Goal: Task Accomplishment & Management: Use online tool/utility

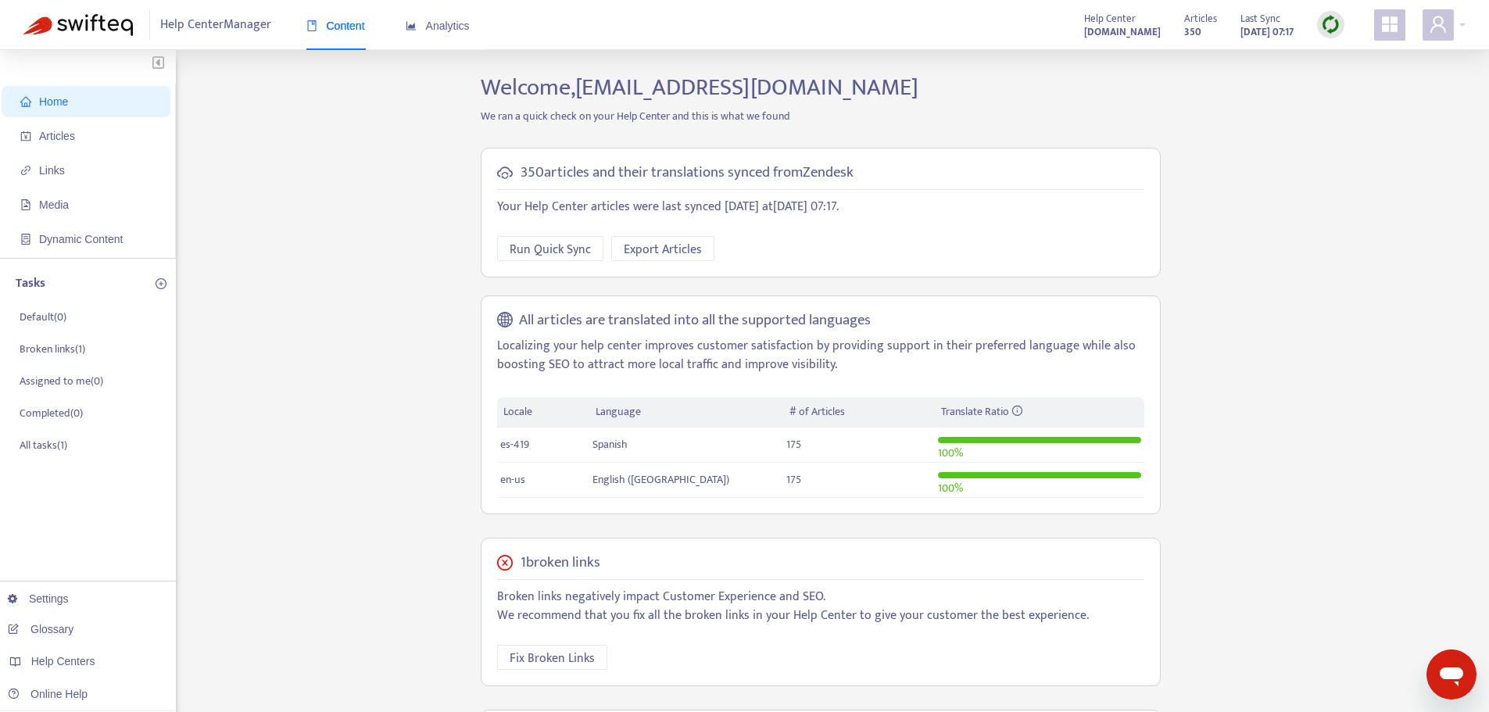
click at [1327, 27] on img at bounding box center [1331, 25] width 20 height 20
click at [1339, 59] on link "Quick Sync" at bounding box center [1363, 57] width 66 height 18
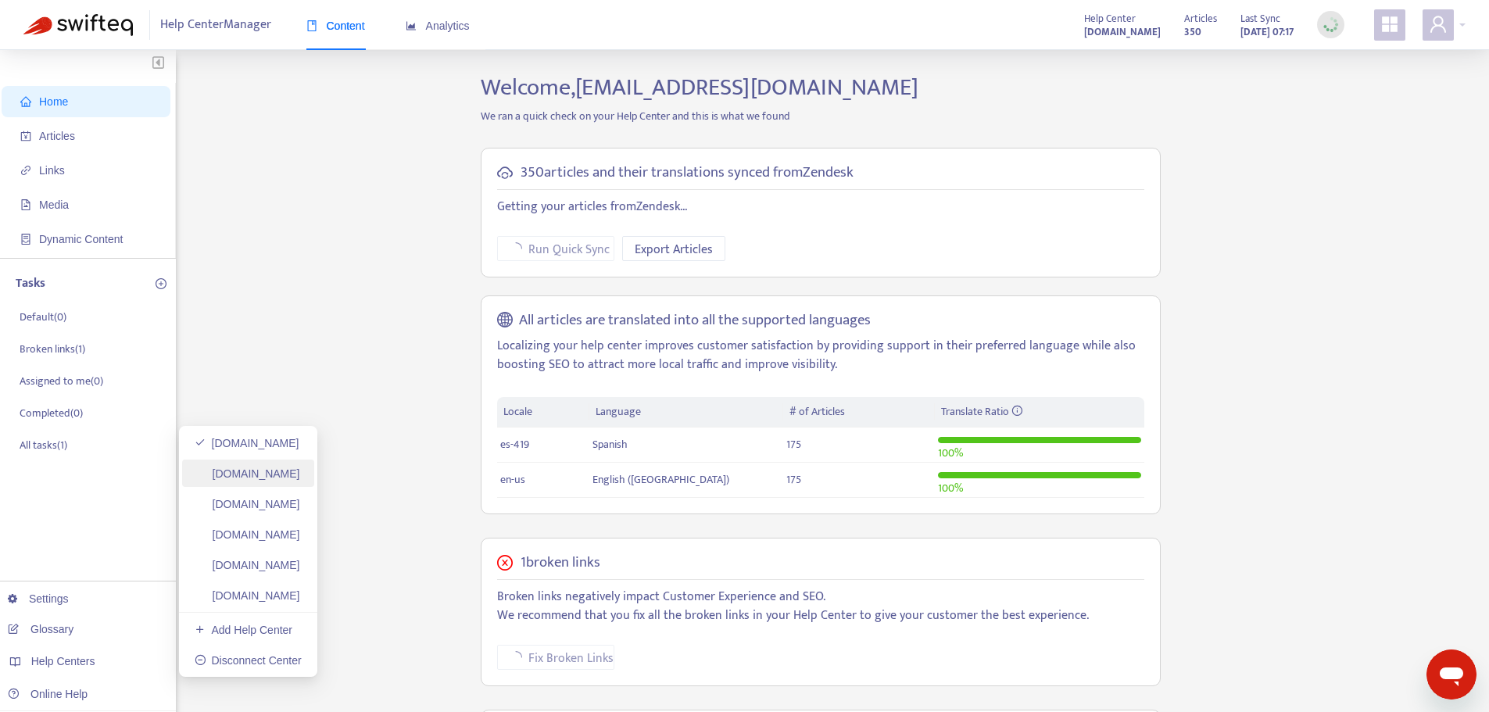
click at [300, 467] on link "[DOMAIN_NAME]" at bounding box center [248, 473] width 106 height 13
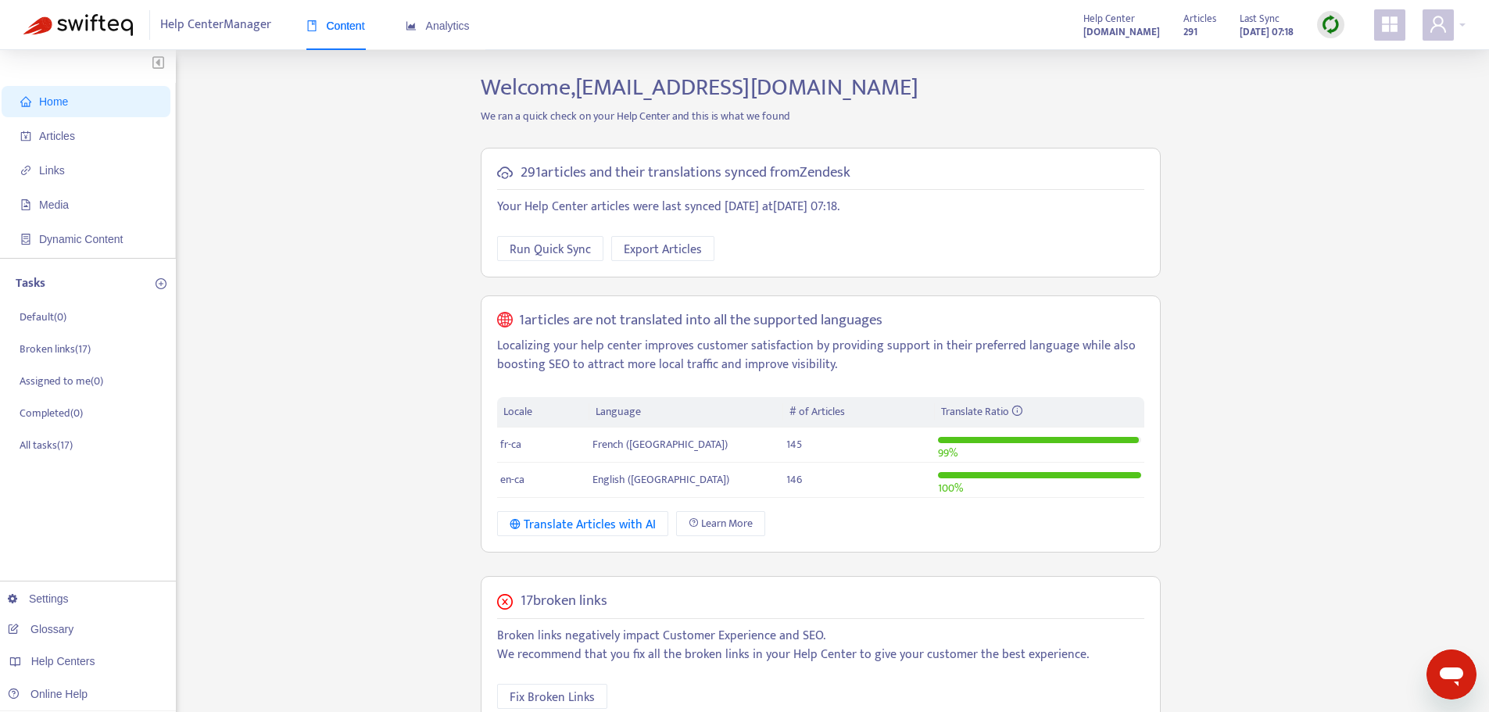
click at [1320, 30] on div at bounding box center [1330, 24] width 27 height 27
click at [1333, 60] on link "Quick Sync" at bounding box center [1363, 57] width 66 height 18
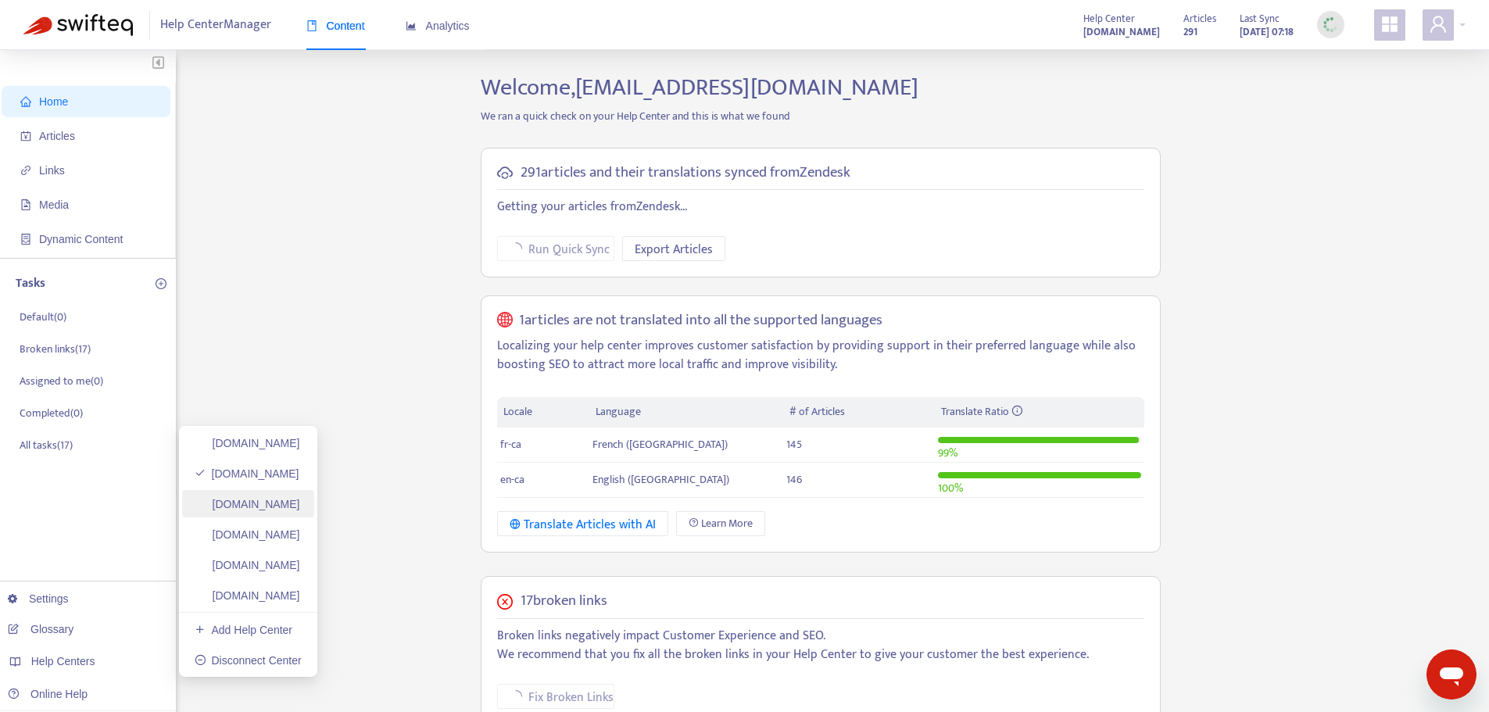
click at [294, 500] on link "[DOMAIN_NAME]" at bounding box center [248, 504] width 106 height 13
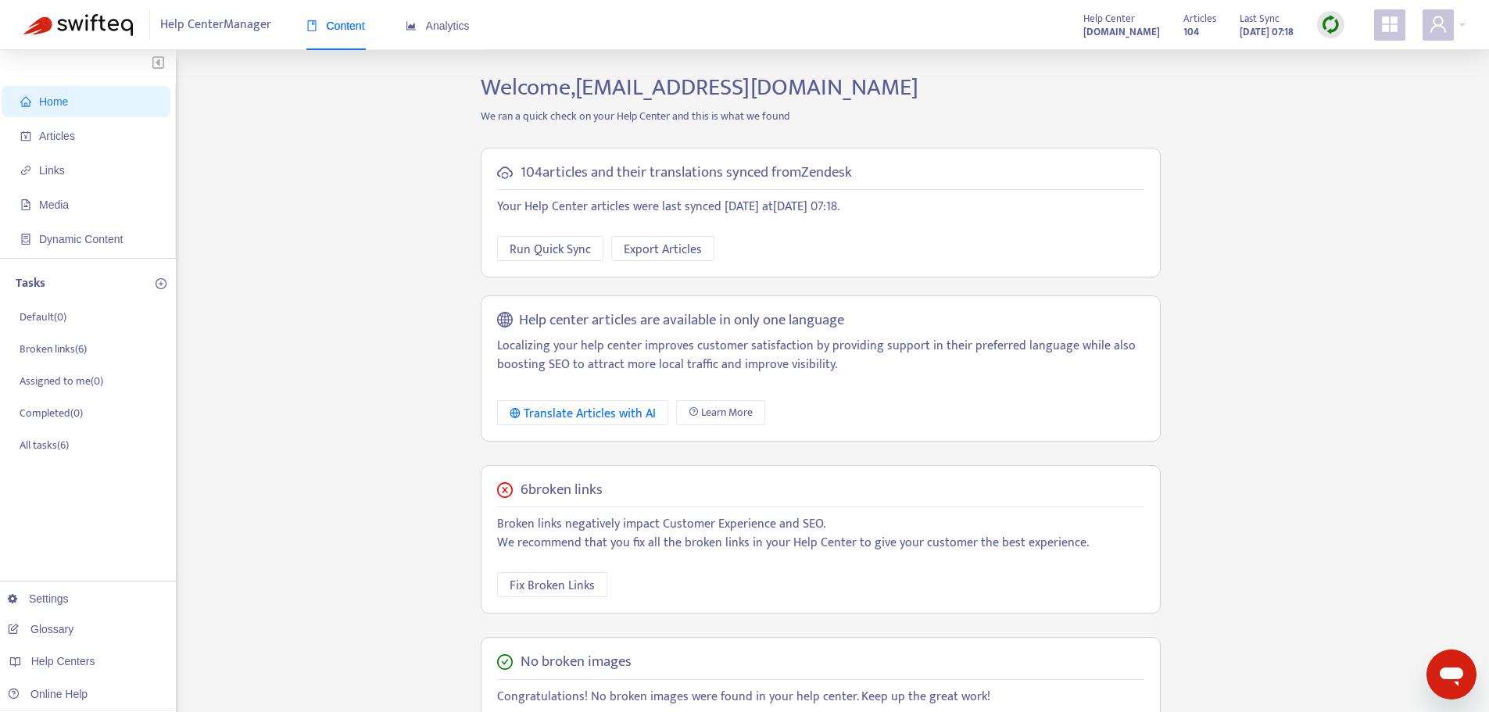
click at [1323, 21] on img at bounding box center [1331, 25] width 20 height 20
click at [1360, 59] on link "Quick Sync" at bounding box center [1363, 57] width 66 height 18
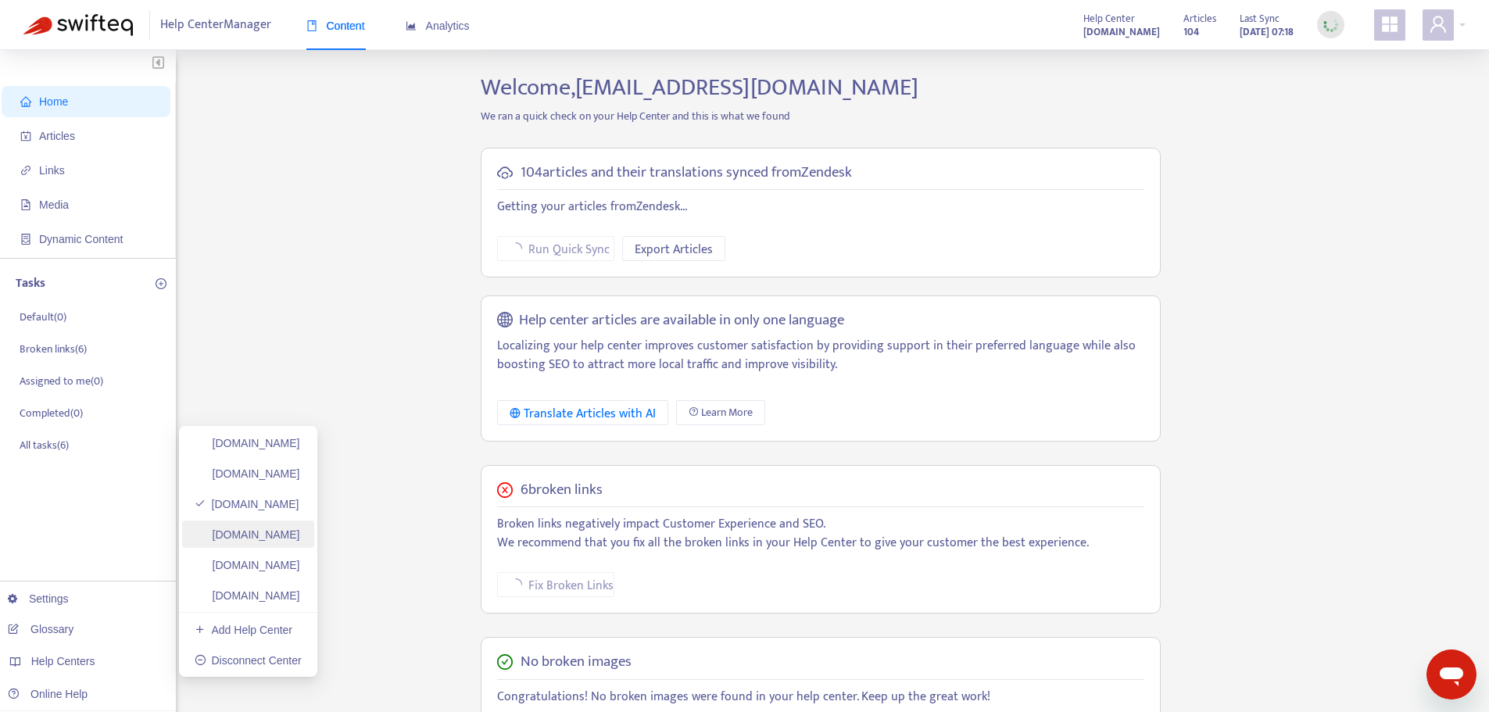
click at [300, 532] on link "[DOMAIN_NAME]" at bounding box center [248, 534] width 106 height 13
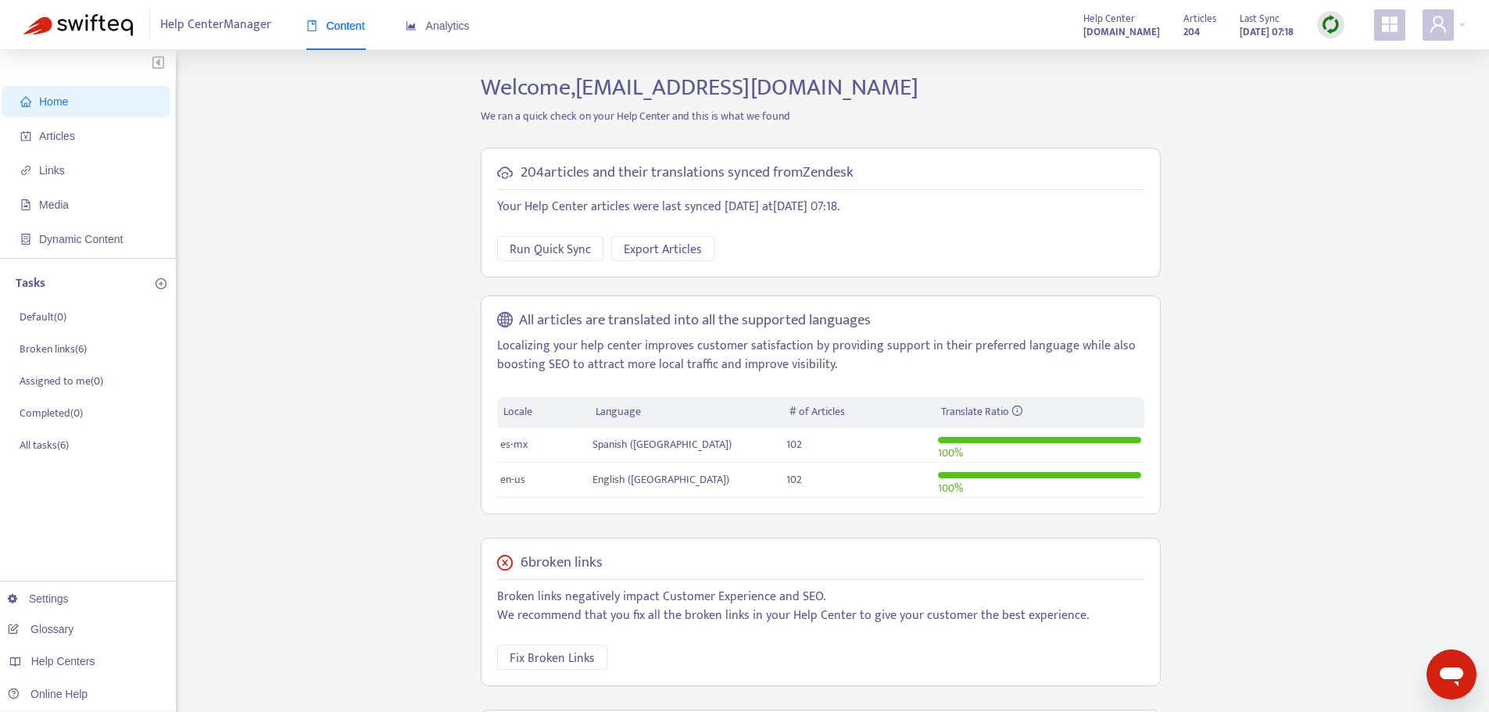
click at [1341, 9] on div at bounding box center [1330, 24] width 27 height 31
click at [1335, 23] on img at bounding box center [1331, 25] width 20 height 20
click at [1361, 53] on link "Quick Sync" at bounding box center [1363, 57] width 66 height 18
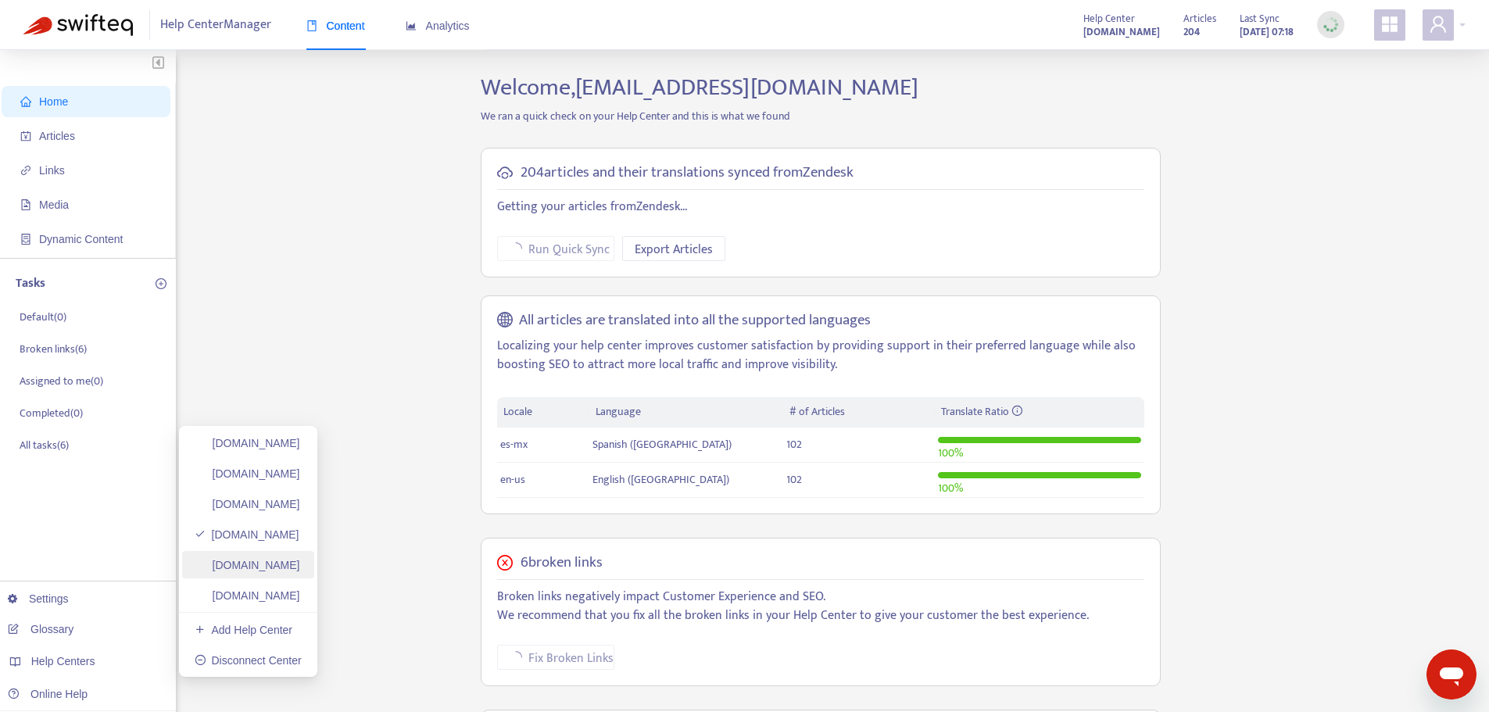
click at [284, 571] on link "[DOMAIN_NAME]" at bounding box center [248, 565] width 106 height 13
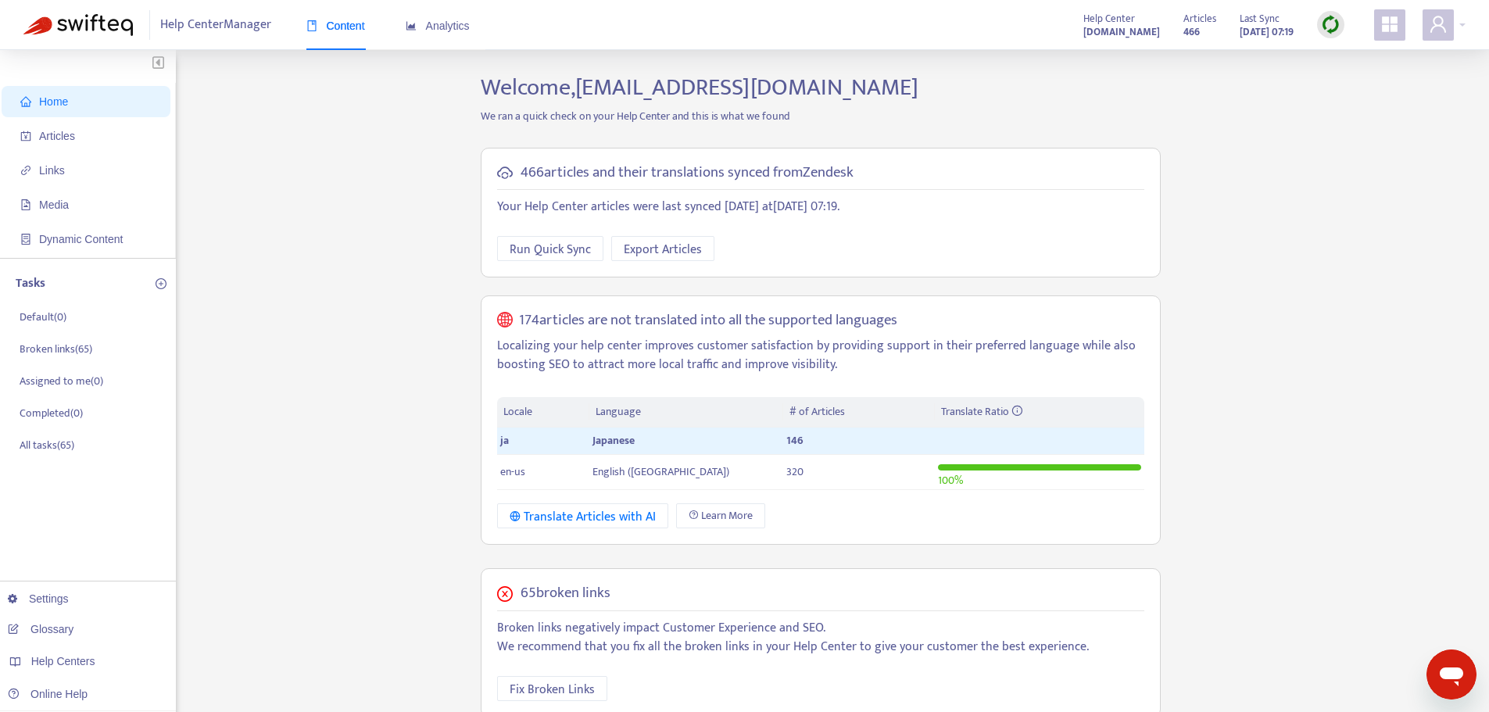
click at [1330, 24] on img at bounding box center [1331, 25] width 20 height 20
click at [1368, 63] on link "Quick Sync" at bounding box center [1363, 57] width 66 height 18
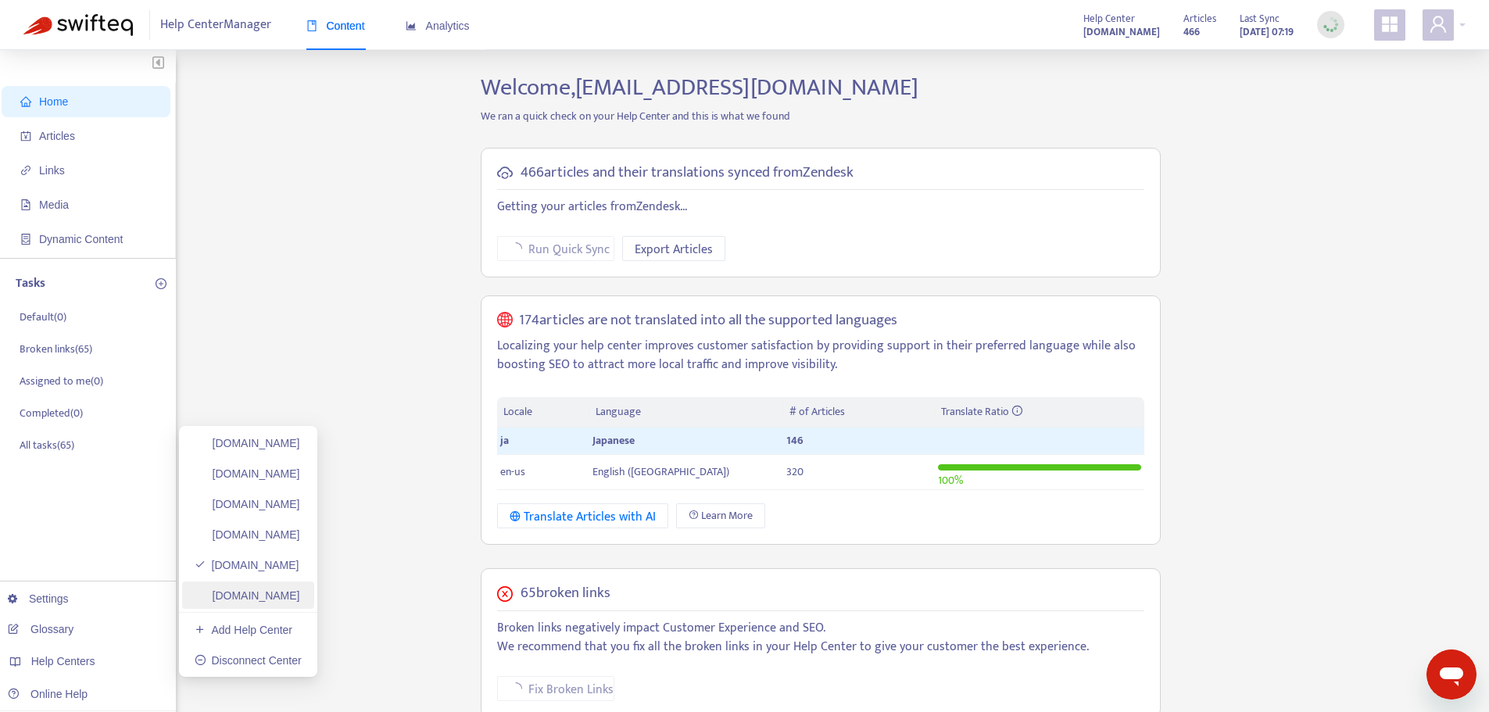
click at [277, 598] on link "[DOMAIN_NAME]" at bounding box center [248, 595] width 106 height 13
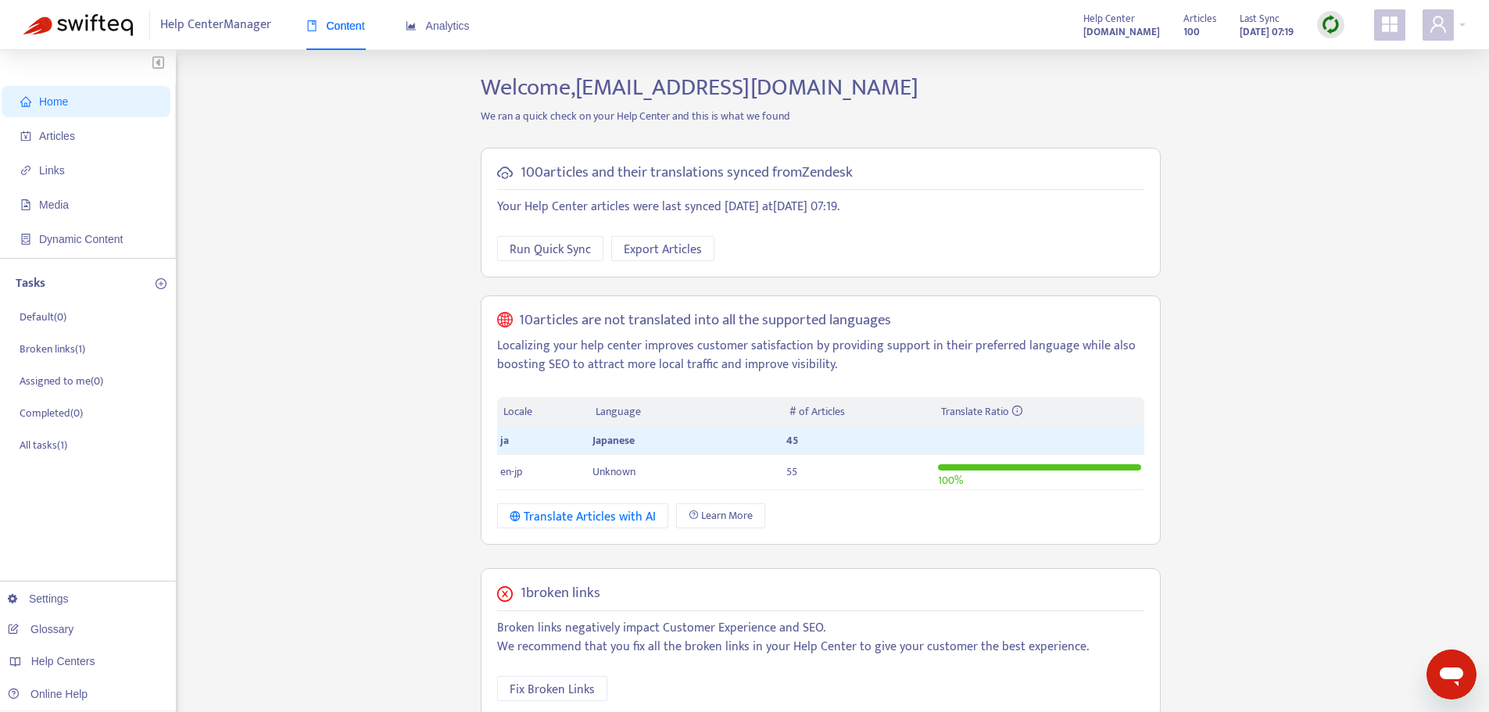
drag, startPoint x: 1317, startPoint y: 23, endPoint x: 1330, endPoint y: 33, distance: 16.1
click at [1316, 22] on div "Articles 100 Last Sync [DATE] 07:19" at bounding box center [1264, 24] width 184 height 31
click at [1333, 20] on img at bounding box center [1331, 25] width 20 height 20
click at [1363, 49] on link "Quick Sync" at bounding box center [1363, 57] width 66 height 18
click at [116, 130] on span "Articles" at bounding box center [89, 135] width 138 height 31
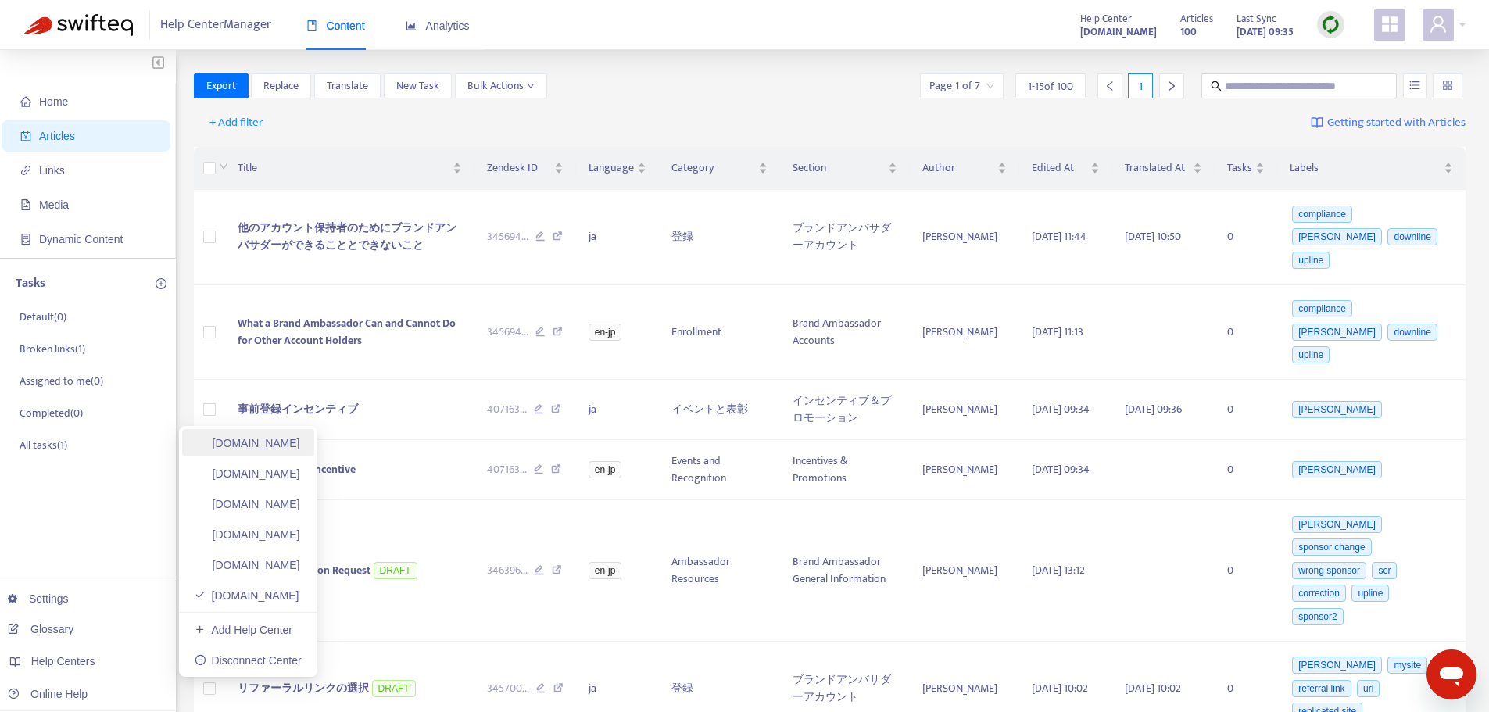
click at [281, 446] on link "[DOMAIN_NAME]" at bounding box center [248, 443] width 106 height 13
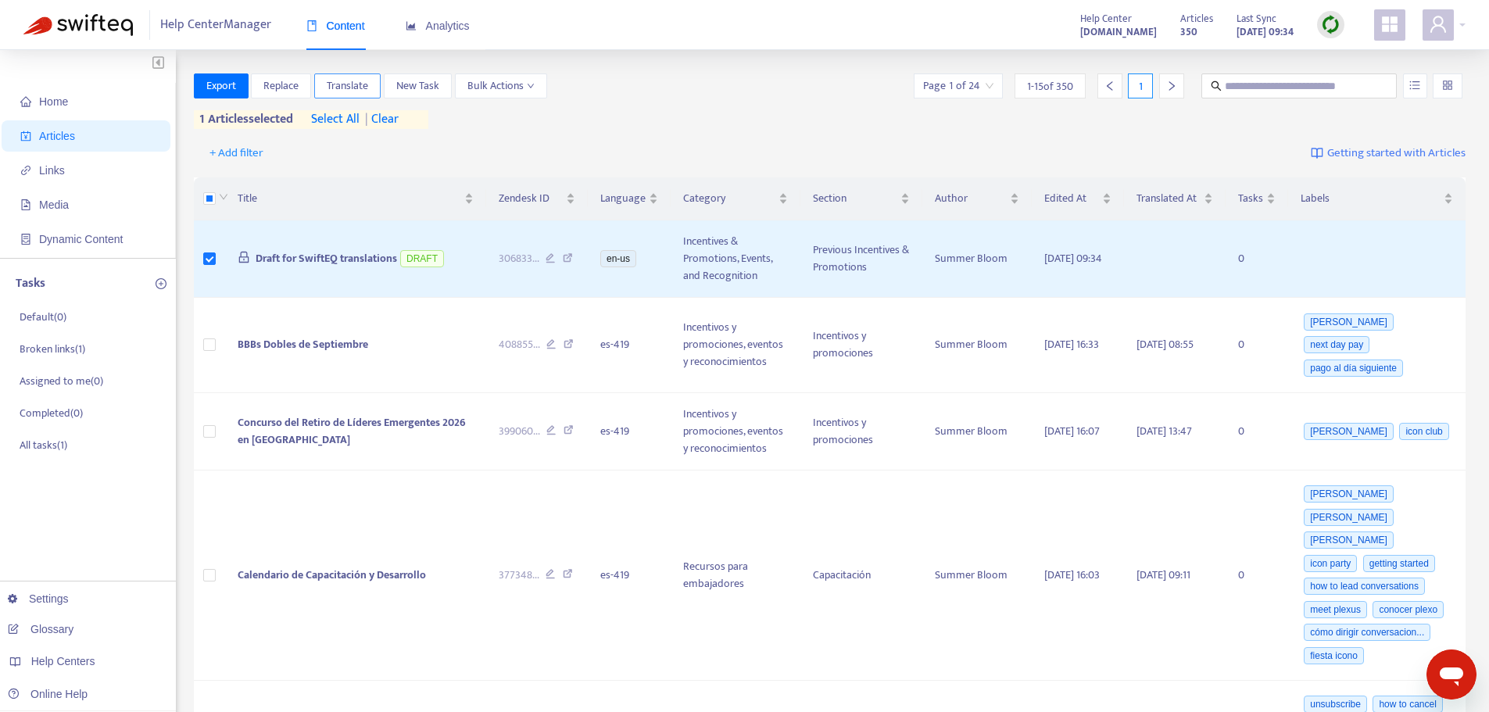
click at [371, 79] on button "Translate" at bounding box center [347, 85] width 66 height 25
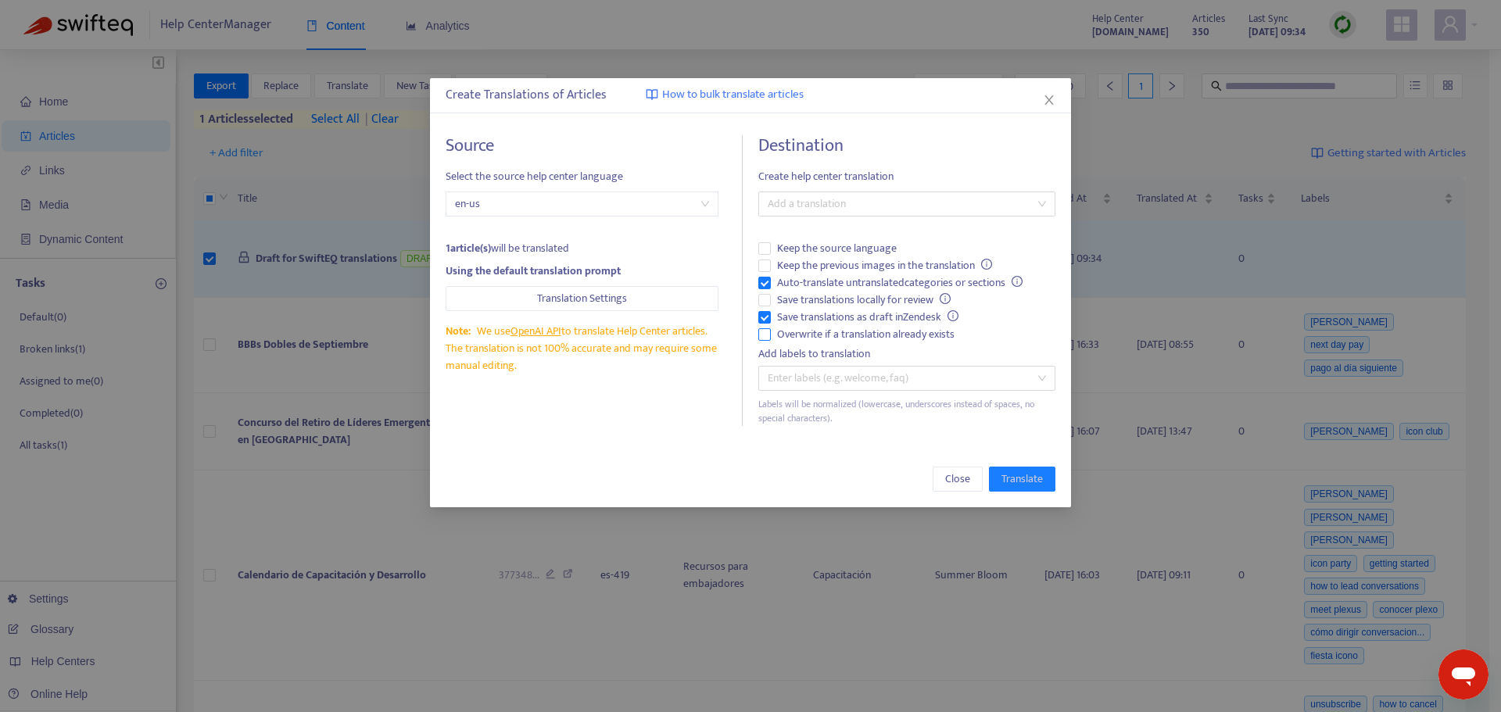
click at [804, 328] on span "Overwrite if a translation already exists" at bounding box center [866, 334] width 190 height 17
click at [784, 280] on span "Auto-translate untranslated categories or sections" at bounding box center [900, 282] width 258 height 17
click at [836, 199] on div at bounding box center [899, 204] width 274 height 19
drag, startPoint x: 843, startPoint y: 253, endPoint x: 920, endPoint y: 318, distance: 100.4
click at [843, 254] on div "Spanish ( es-419 )" at bounding box center [907, 260] width 272 height 17
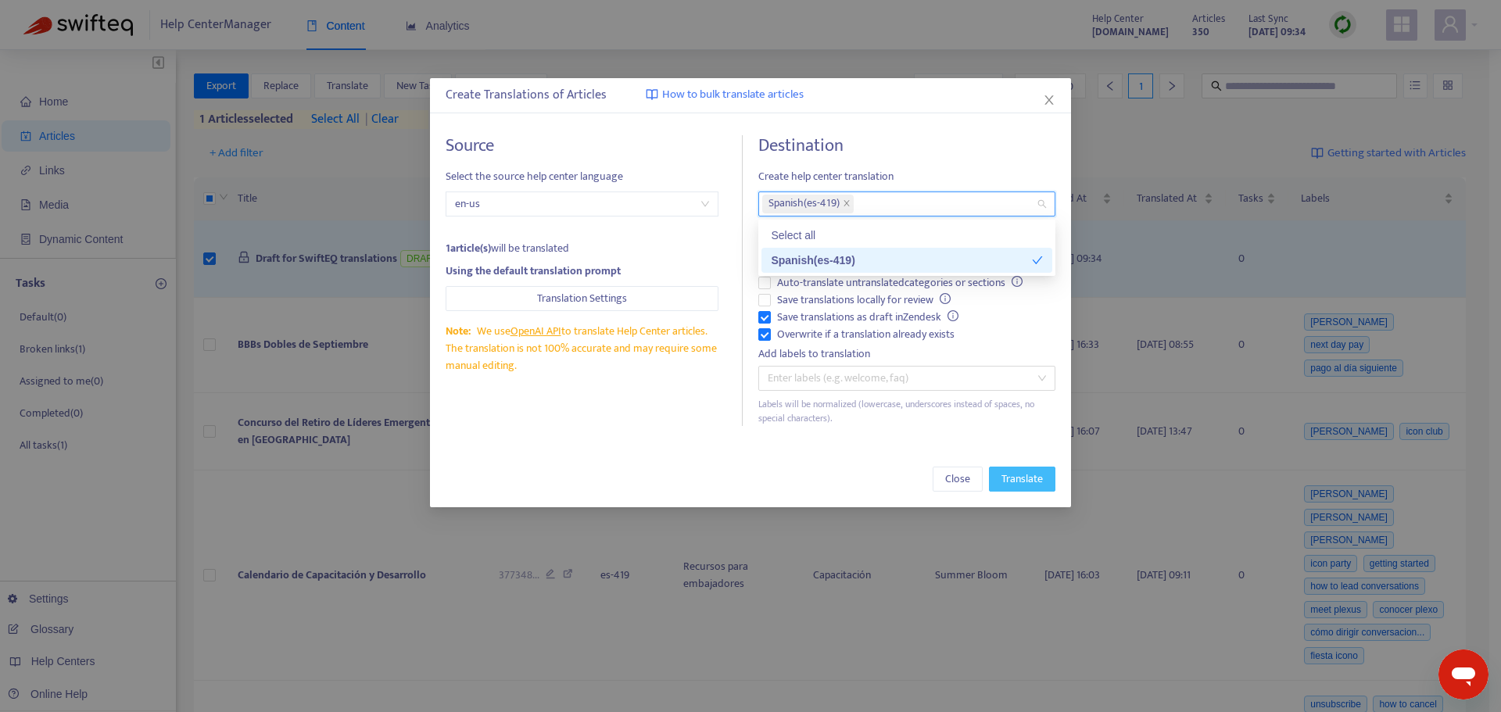
click at [1013, 478] on span "Translate" at bounding box center [1021, 479] width 41 height 17
